Goal: Transaction & Acquisition: Obtain resource

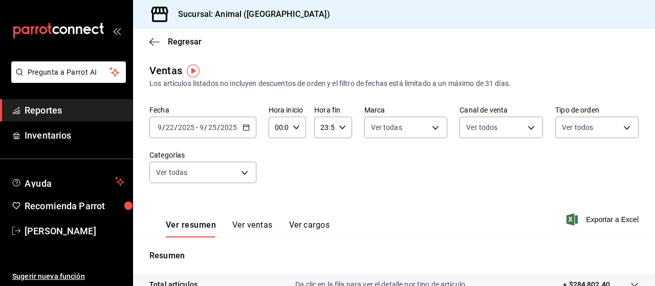
click at [250, 126] on div "[DATE] [DATE] - [DATE] [DATE]" at bounding box center [203, 128] width 107 height 22
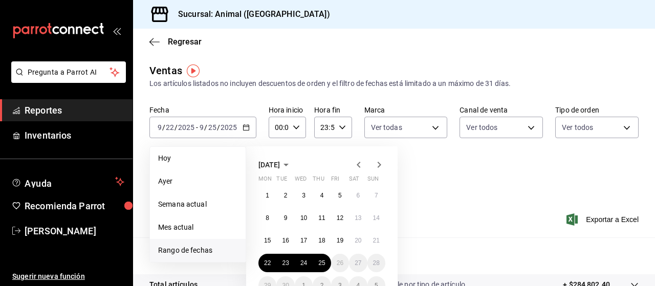
click at [191, 252] on span "Rango de fechas" at bounding box center [197, 250] width 79 height 11
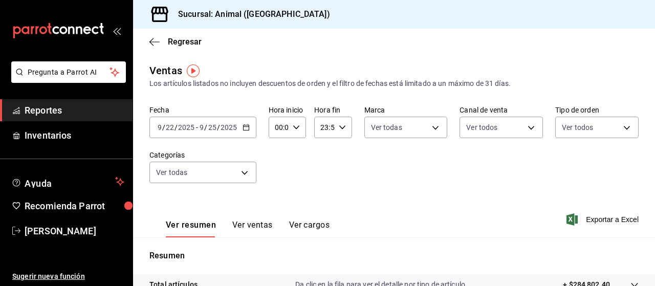
click at [438, 235] on div "Ver resumen Ver ventas Ver cargos Exportar a Excel" at bounding box center [394, 217] width 522 height 42
click at [235, 129] on input "2025" at bounding box center [228, 127] width 17 height 8
click at [245, 131] on \(Stroke\) "button" at bounding box center [246, 128] width 6 height 6
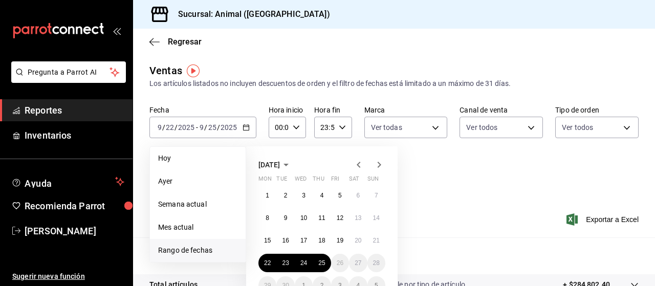
click at [199, 248] on span "Rango de fechas" at bounding box center [197, 250] width 79 height 11
click at [447, 190] on div "Fecha [DATE] [DATE] - [DATE] [DATE] [DATE] [DATE] Semana actual Mes actual [GEO…" at bounding box center [395, 150] width 490 height 90
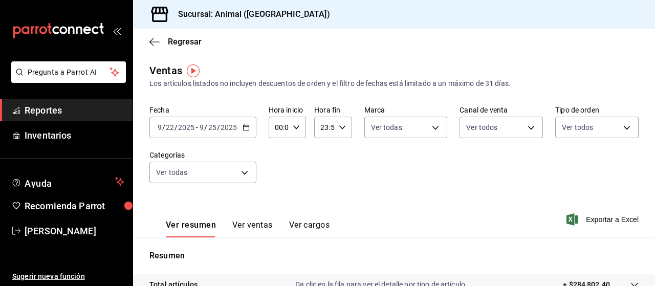
click at [243, 134] on div "[DATE] [DATE] - [DATE] [DATE]" at bounding box center [203, 128] width 107 height 22
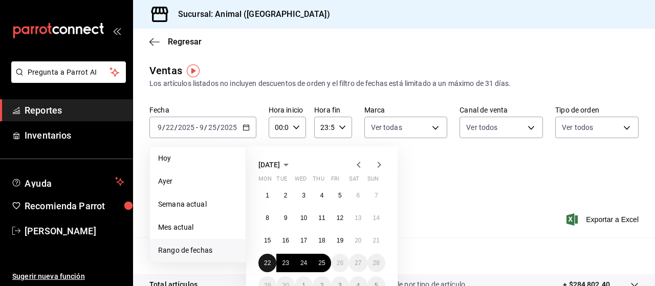
click at [269, 263] on abbr "22" at bounding box center [267, 263] width 7 height 7
click at [322, 261] on abbr "25" at bounding box center [321, 263] width 7 height 7
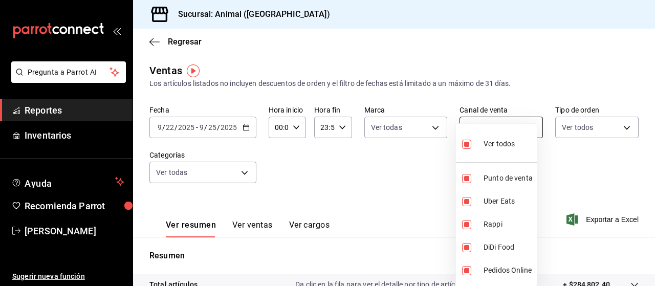
click at [480, 126] on body "Pregunta a Parrot AI Reportes Inventarios Ayuda Recomienda Parrot [PERSON_NAME]…" at bounding box center [327, 143] width 655 height 286
click at [391, 176] on div at bounding box center [327, 143] width 655 height 286
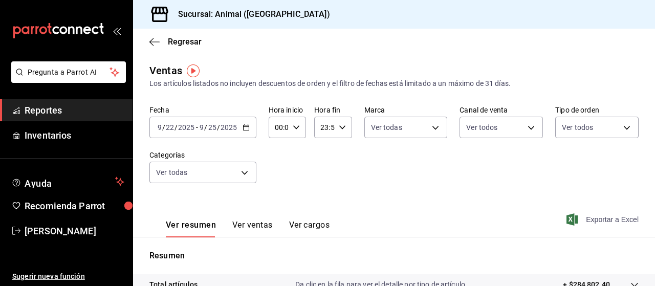
click at [567, 221] on icon "button" at bounding box center [572, 220] width 11 height 12
click at [249, 129] on icon "button" at bounding box center [246, 127] width 7 height 7
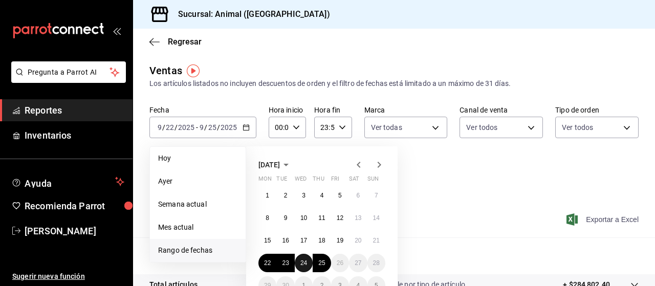
click at [307, 264] on abbr "24" at bounding box center [304, 263] width 7 height 7
click at [325, 262] on abbr "25" at bounding box center [321, 263] width 7 height 7
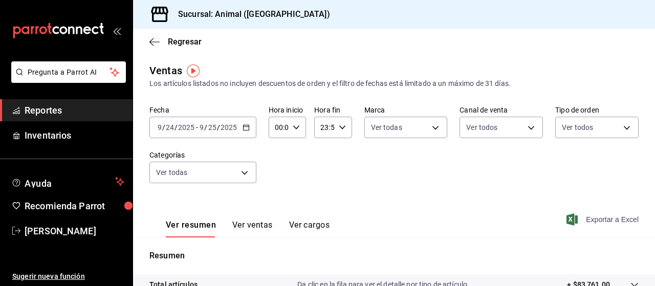
click at [592, 227] on div "Ver resumen Ver ventas Ver cargos Exportar a Excel" at bounding box center [394, 217] width 522 height 42
click at [591, 222] on span "Exportar a Excel" at bounding box center [604, 220] width 70 height 12
